Goal: Transaction & Acquisition: Subscribe to service/newsletter

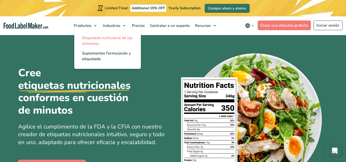
click at [92, 42] on span "Etiquetado nutricional de los alimentos" at bounding box center [107, 40] width 51 height 11
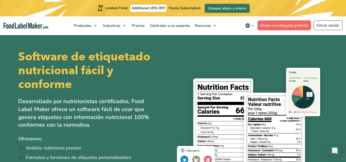
click at [284, 27] on link "Crear una etiqueta gratuita" at bounding box center [285, 26] width 54 height 10
